Goal: Use online tool/utility: Utilize a website feature to perform a specific function

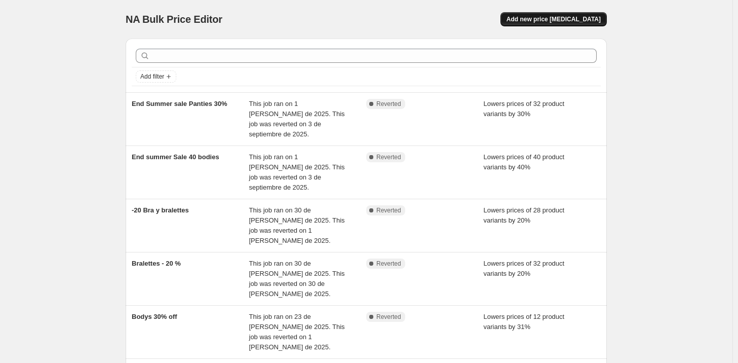
click at [551, 21] on span "Add new price [MEDICAL_DATA]" at bounding box center [554, 19] width 94 height 8
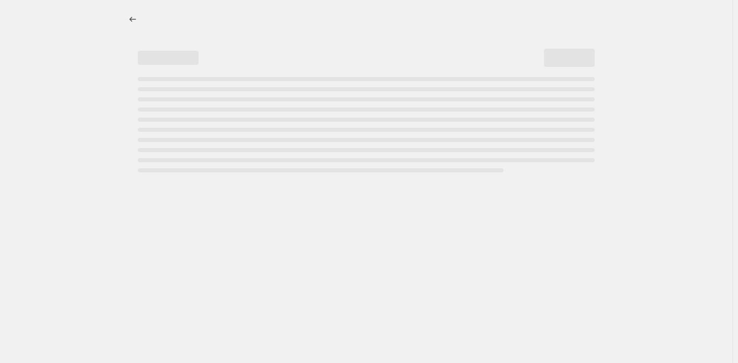
select select "percentage"
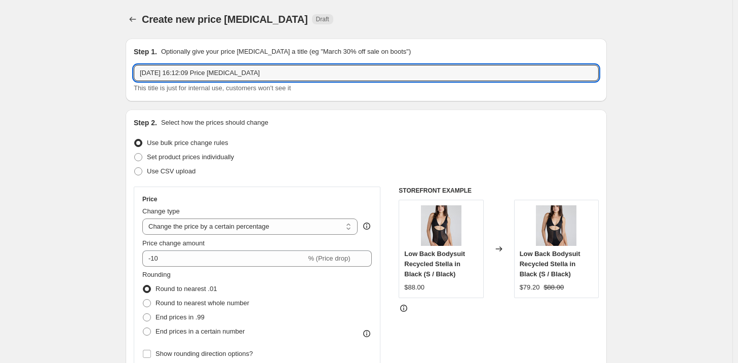
drag, startPoint x: 285, startPoint y: 69, endPoint x: 118, endPoint y: 68, distance: 167.3
type input "20 off Bodys"
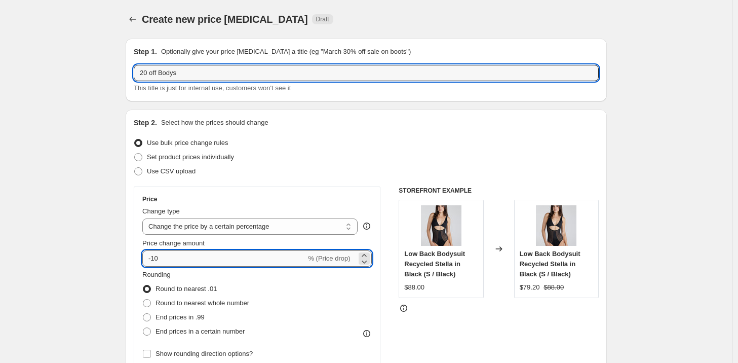
click at [210, 261] on input "-10" at bounding box center [224, 258] width 164 height 16
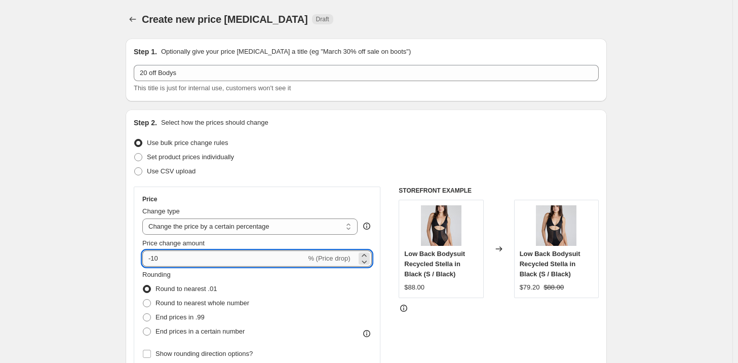
type input "-1"
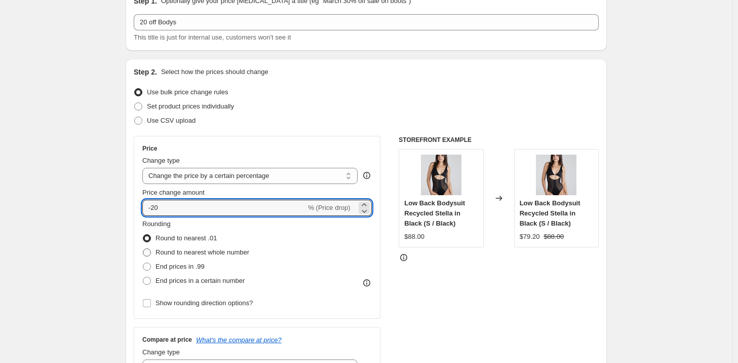
type input "-20"
click at [180, 252] on span "Round to nearest whole number" at bounding box center [203, 252] width 94 height 8
click at [143, 249] on input "Round to nearest whole number" at bounding box center [143, 248] width 1 height 1
radio input "true"
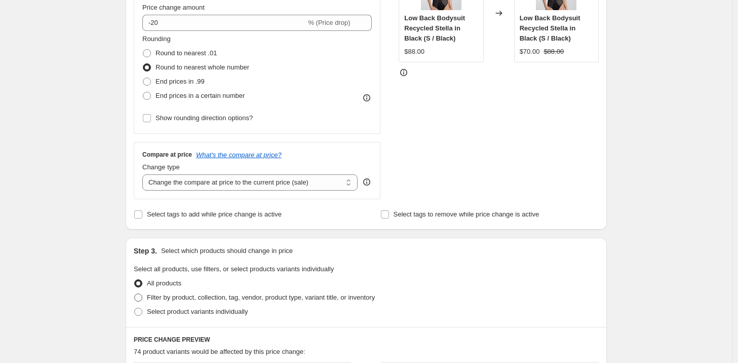
scroll to position [253, 0]
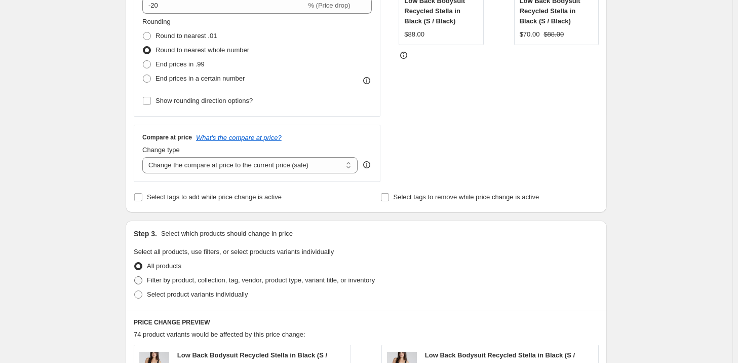
click at [214, 279] on span "Filter by product, collection, tag, vendor, product type, variant title, or inv…" at bounding box center [261, 280] width 228 height 8
click at [135, 277] on input "Filter by product, collection, tag, vendor, product type, variant title, or inv…" at bounding box center [134, 276] width 1 height 1
radio input "true"
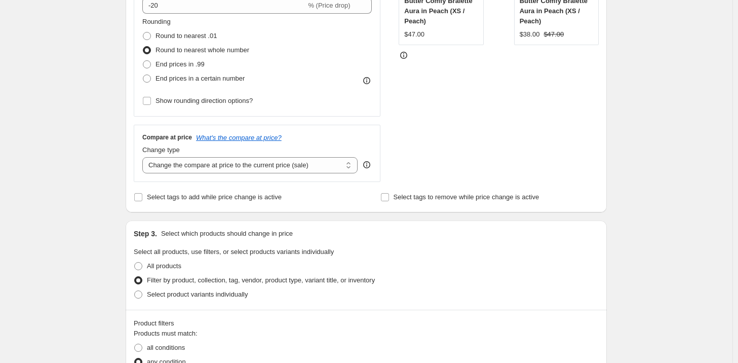
click at [461, 216] on div "Step 1. Optionally give your price [MEDICAL_DATA] a title (eg "March 30% off sa…" at bounding box center [363, 271] width 490 height 988
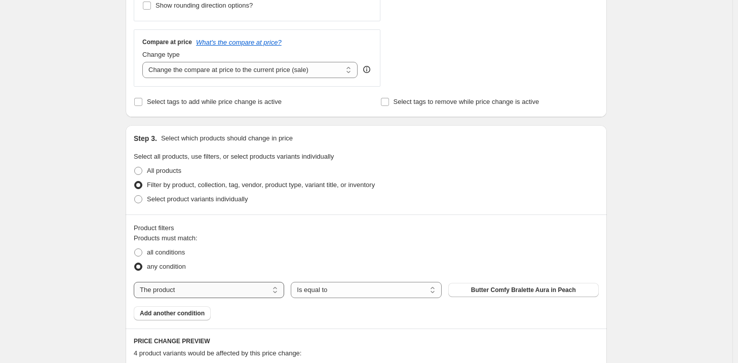
scroll to position [354, 0]
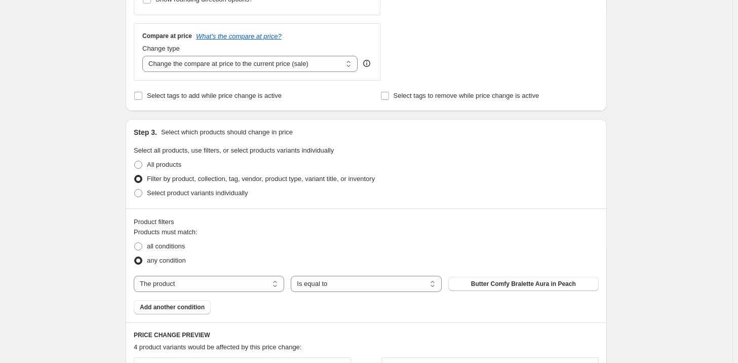
click at [219, 180] on span "Filter by product, collection, tag, vendor, product type, variant title, or inv…" at bounding box center [261, 179] width 228 height 8
click at [135, 175] on input "Filter by product, collection, tag, vendor, product type, variant title, or inv…" at bounding box center [134, 175] width 1 height 1
click at [260, 284] on select "The product The product's collection The product's vendor The product's type Th…" at bounding box center [209, 284] width 151 height 16
select select "collection"
click at [495, 282] on button "Accessories" at bounding box center [524, 284] width 151 height 14
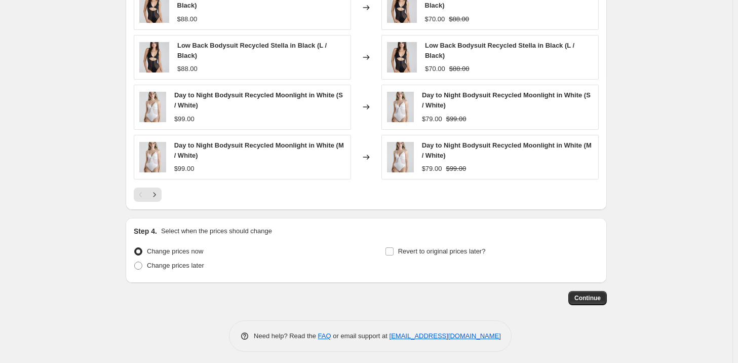
scroll to position [786, 0]
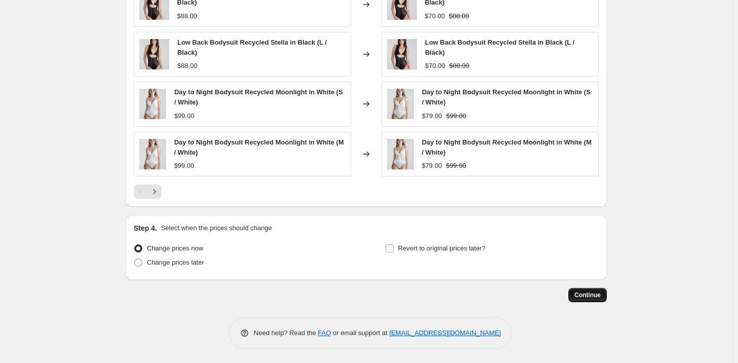
click at [601, 293] on span "Continue" at bounding box center [588, 295] width 26 height 8
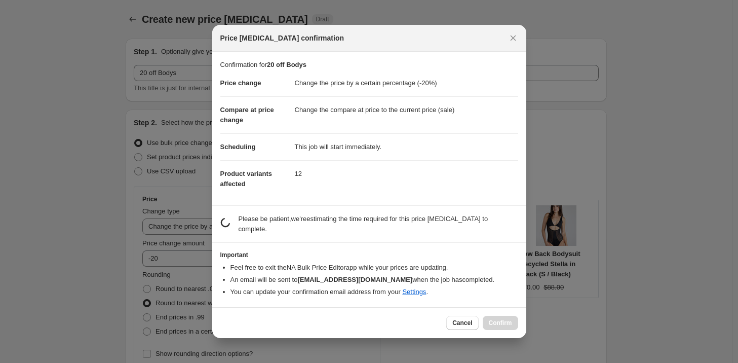
scroll to position [0, 0]
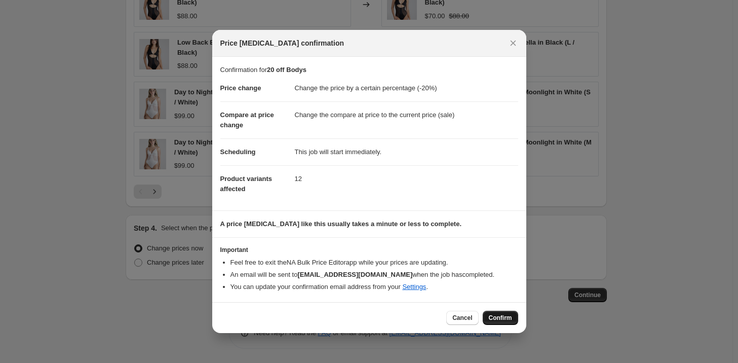
click at [516, 315] on button "Confirm" at bounding box center [500, 318] width 35 height 14
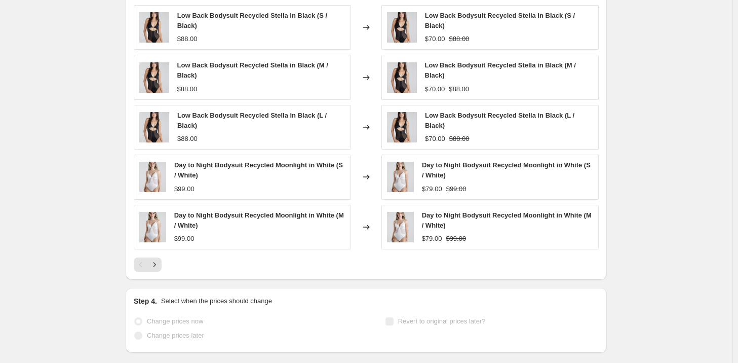
scroll to position [812, 0]
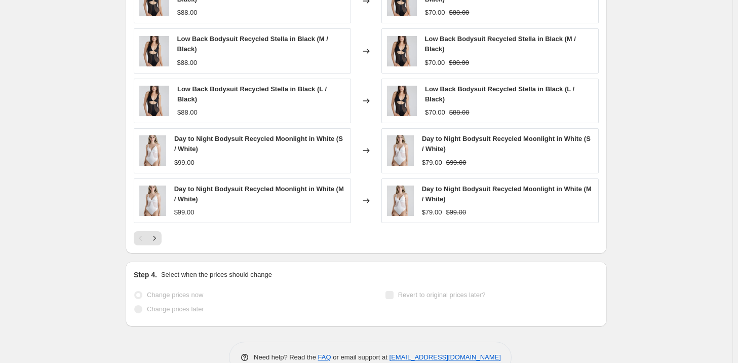
select select "percentage"
select select "collection"
